Goal: Entertainment & Leisure: Browse casually

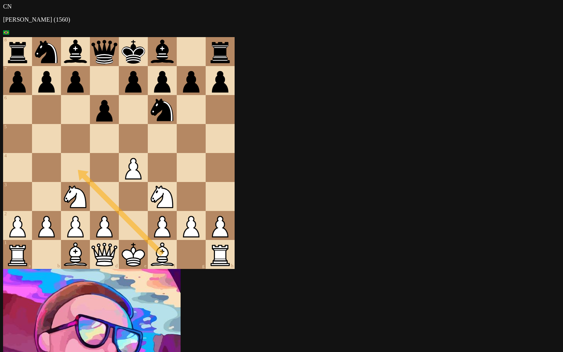
drag, startPoint x: 217, startPoint y: 276, endPoint x: 137, endPoint y: 198, distance: 111.4
drag, startPoint x: 137, startPoint y: 198, endPoint x: 214, endPoint y: 95, distance: 129.2
click at [235, 153] on div at bounding box center [220, 138] width 29 height 29
